Goal: Task Accomplishment & Management: Manage account settings

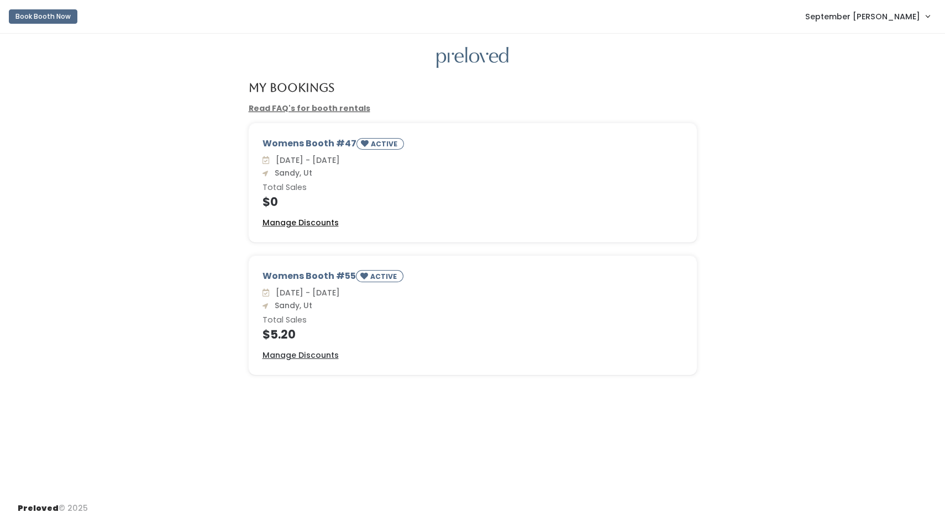
click at [295, 220] on u "Manage Discounts" at bounding box center [300, 222] width 76 height 11
click at [300, 355] on u "Manage Discounts" at bounding box center [300, 355] width 76 height 11
